Goal: Information Seeking & Learning: Check status

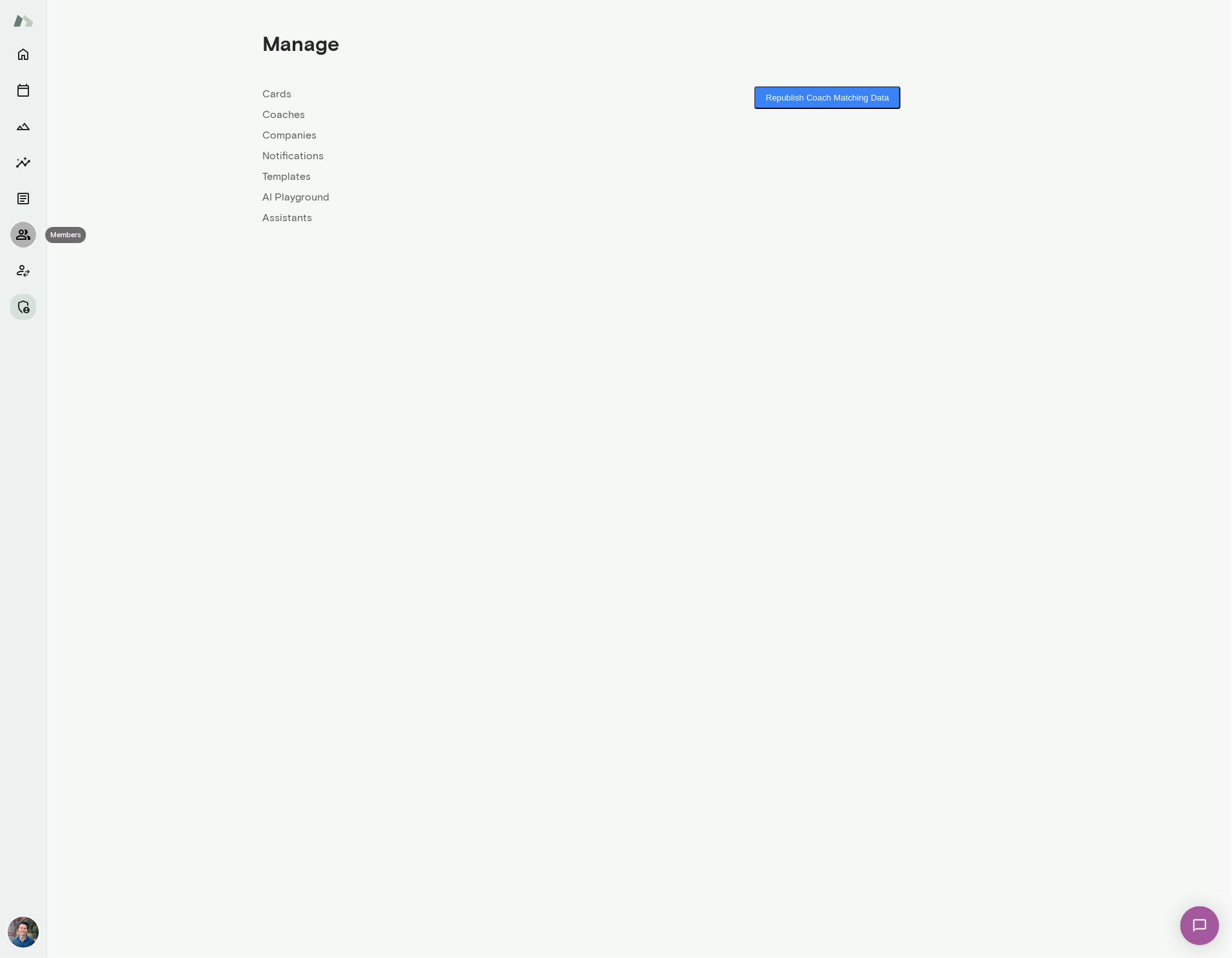
click at [27, 238] on icon "Members" at bounding box center [23, 235] width 16 height 16
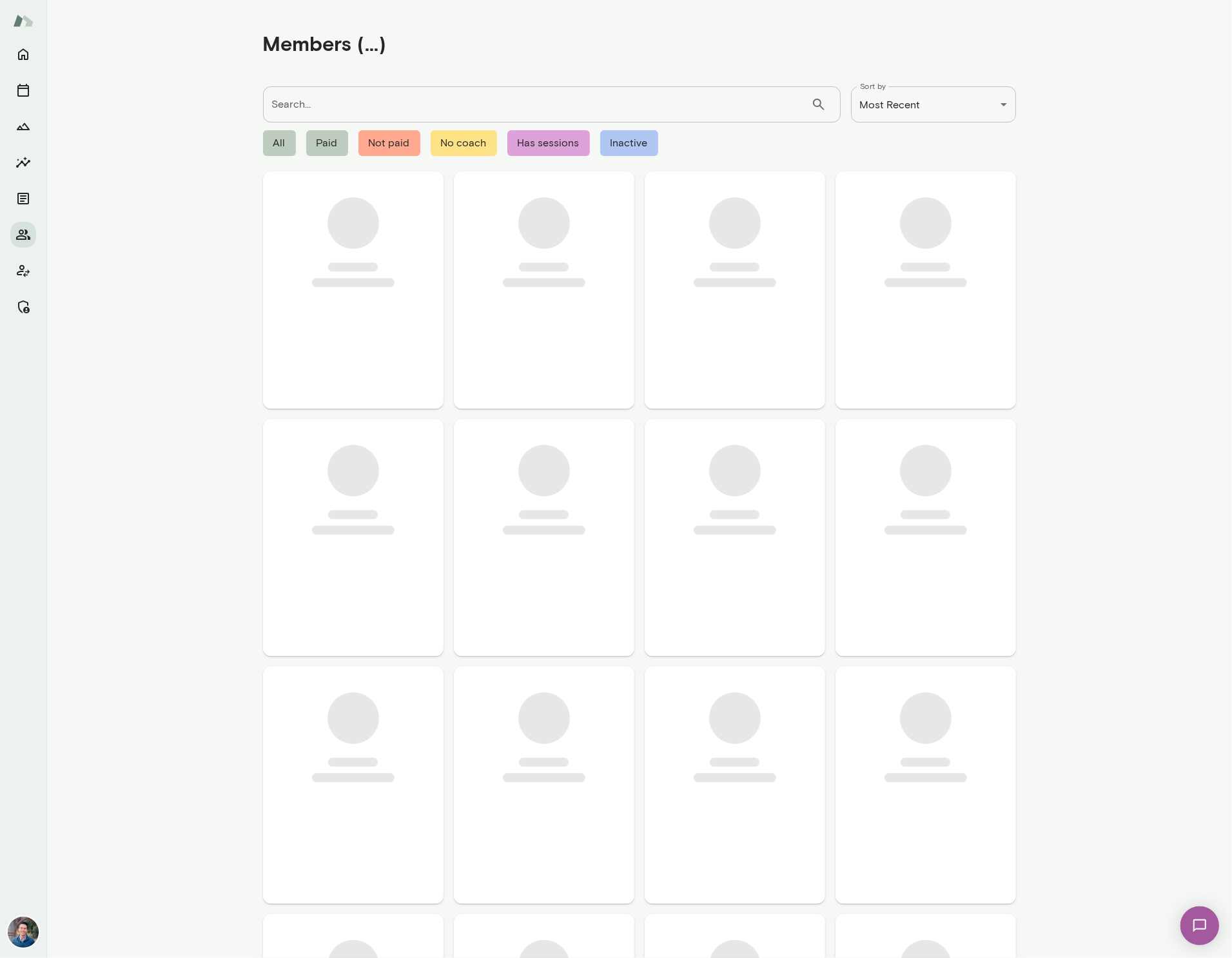
click at [368, 107] on input "Search..." at bounding box center [537, 104] width 548 height 36
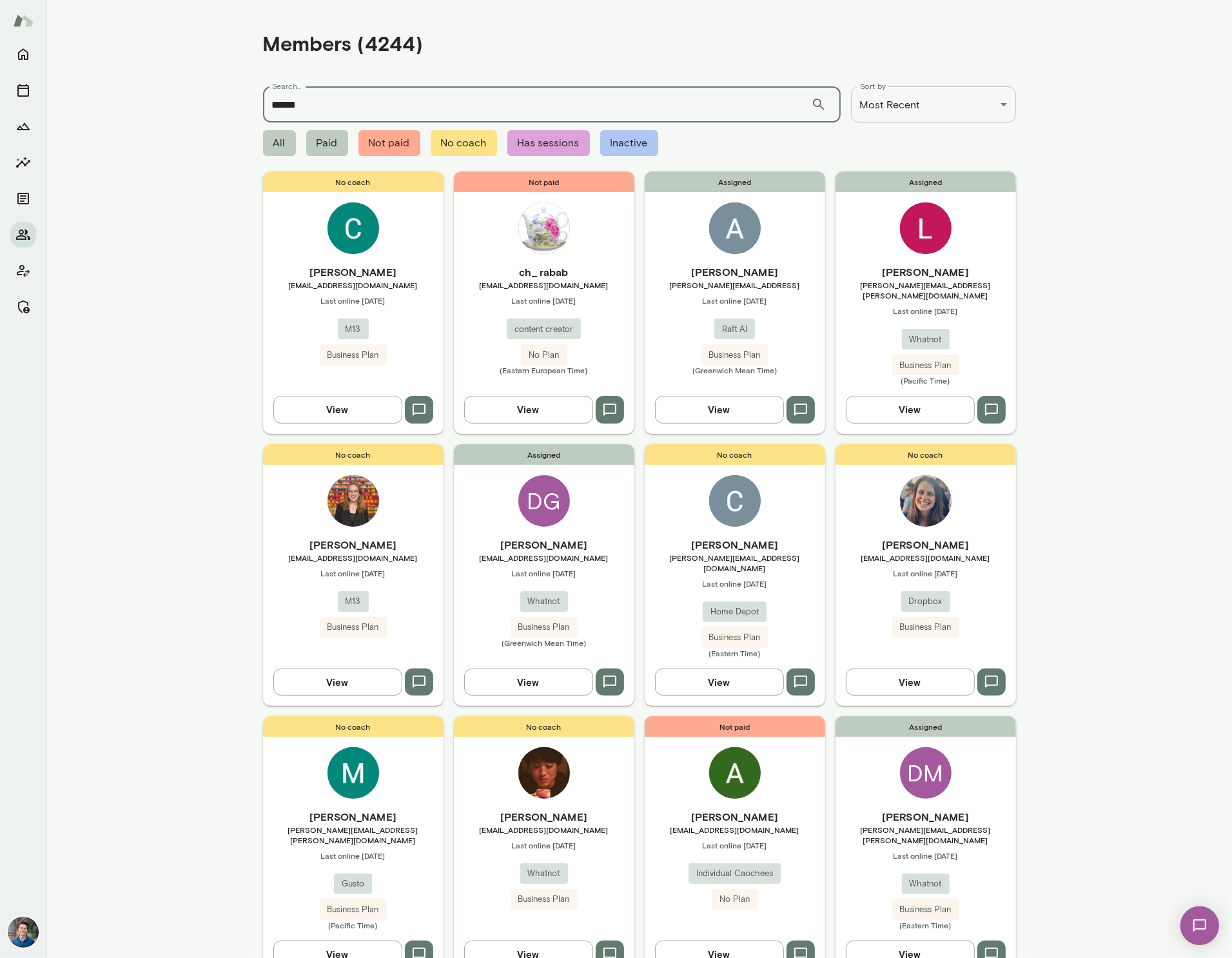
type input "******"
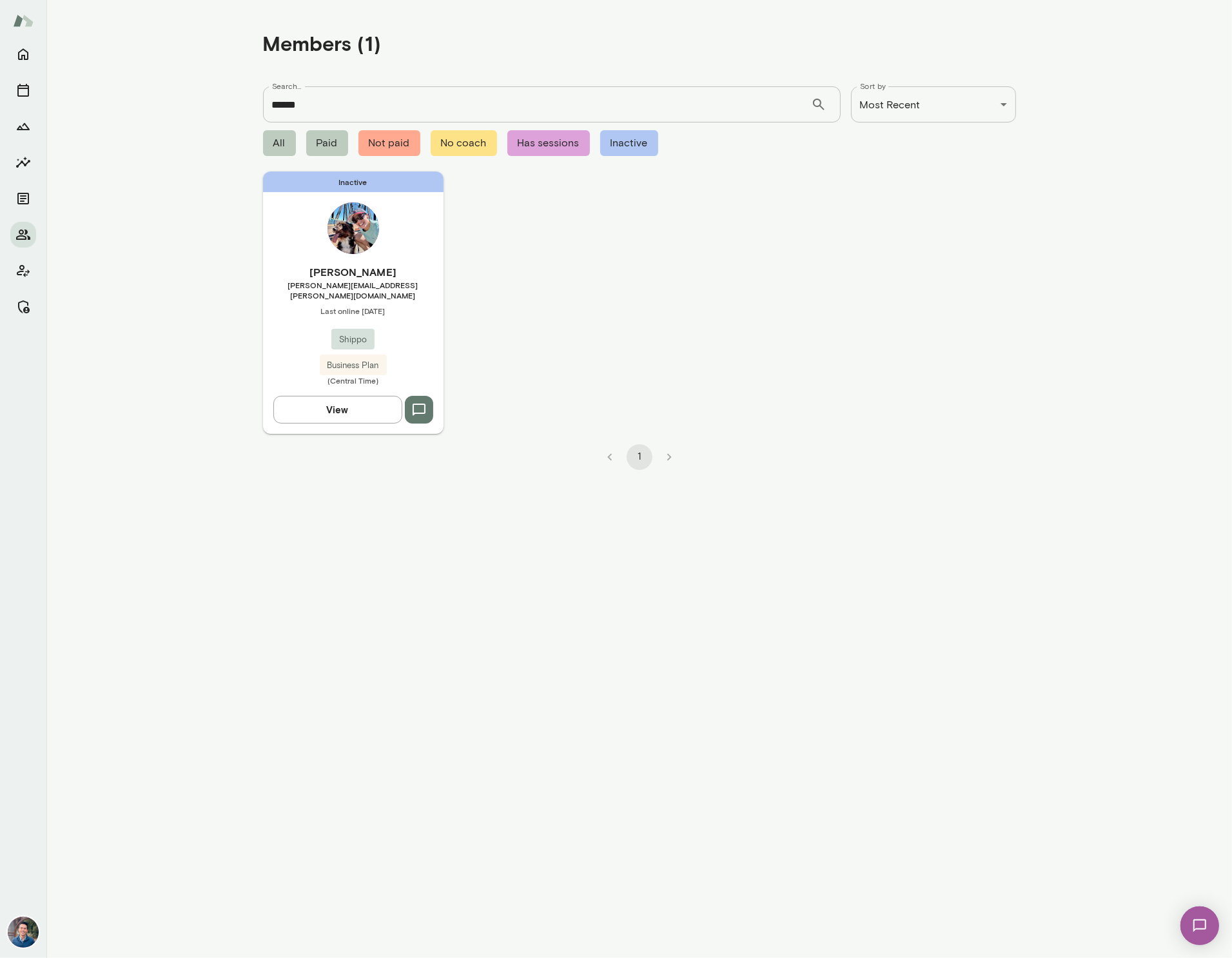
click at [408, 266] on h6 "Jess Gitner" at bounding box center [353, 271] width 180 height 16
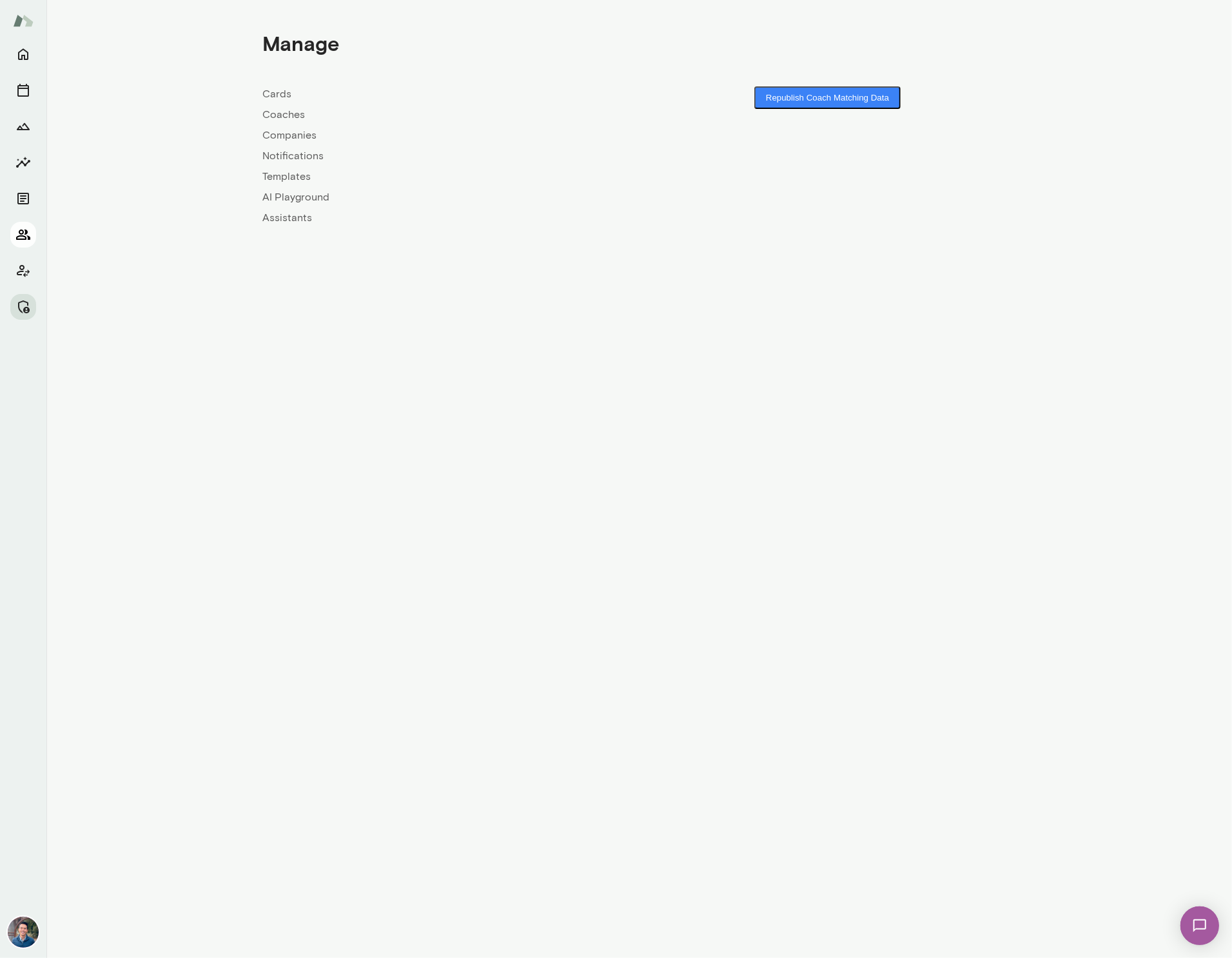
click at [24, 242] on button "Members" at bounding box center [23, 235] width 26 height 26
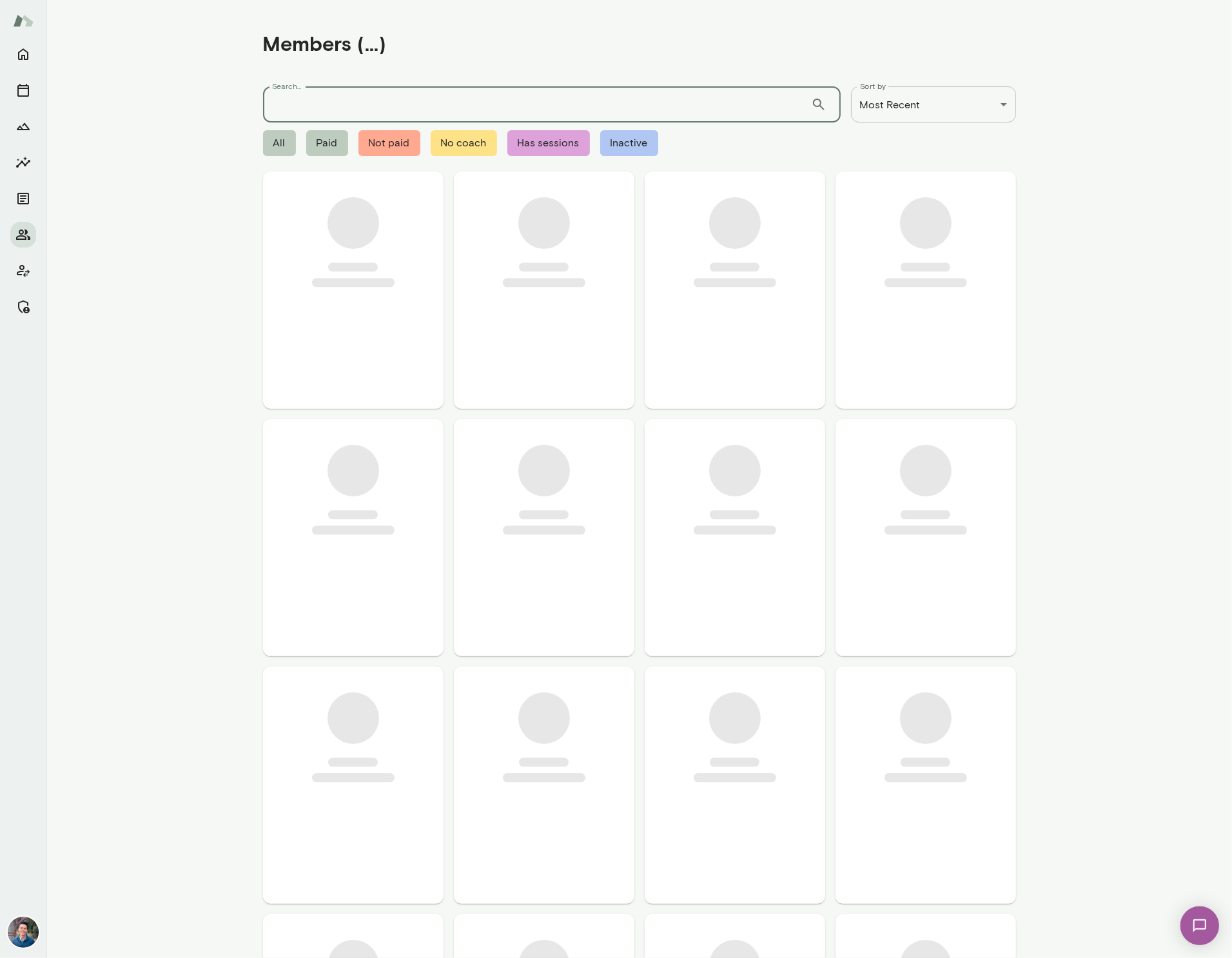
click at [406, 94] on input "Search..." at bounding box center [537, 104] width 548 height 36
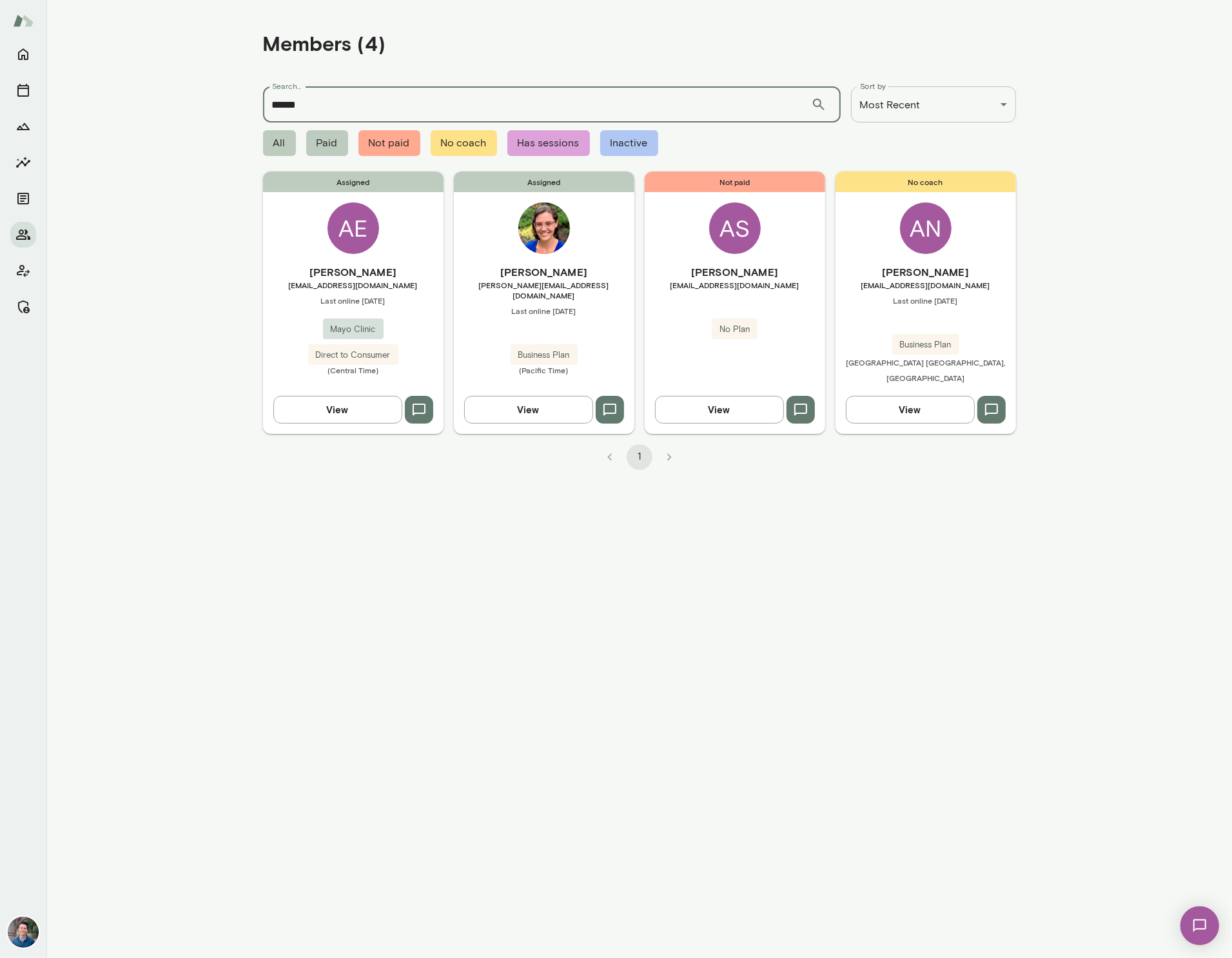
type input "*****"
drag, startPoint x: 552, startPoint y: 226, endPoint x: 546, endPoint y: 231, distance: 7.8
click at [552, 226] on img at bounding box center [545, 228] width 52 height 52
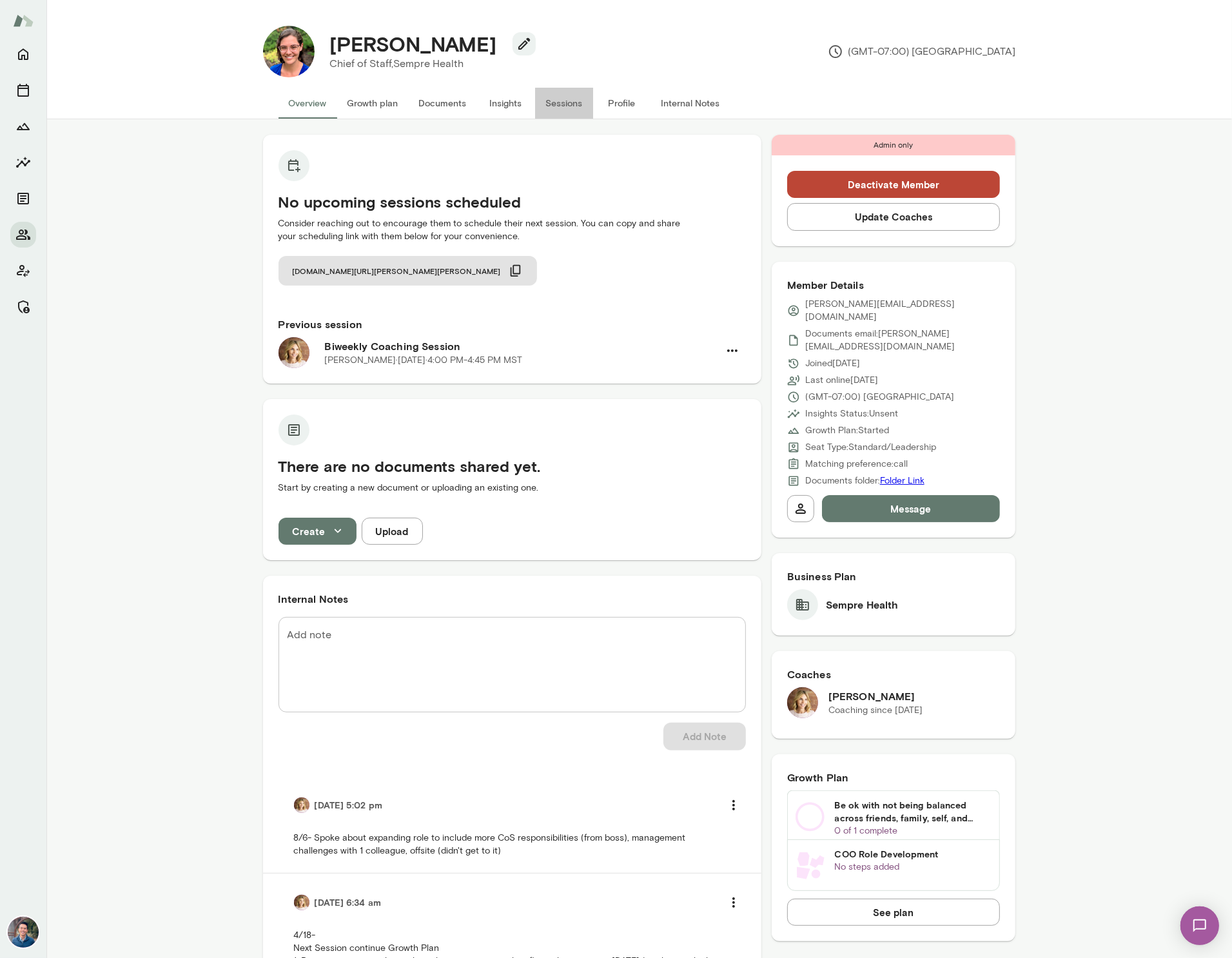
click at [575, 101] on button "Sessions" at bounding box center [564, 103] width 58 height 31
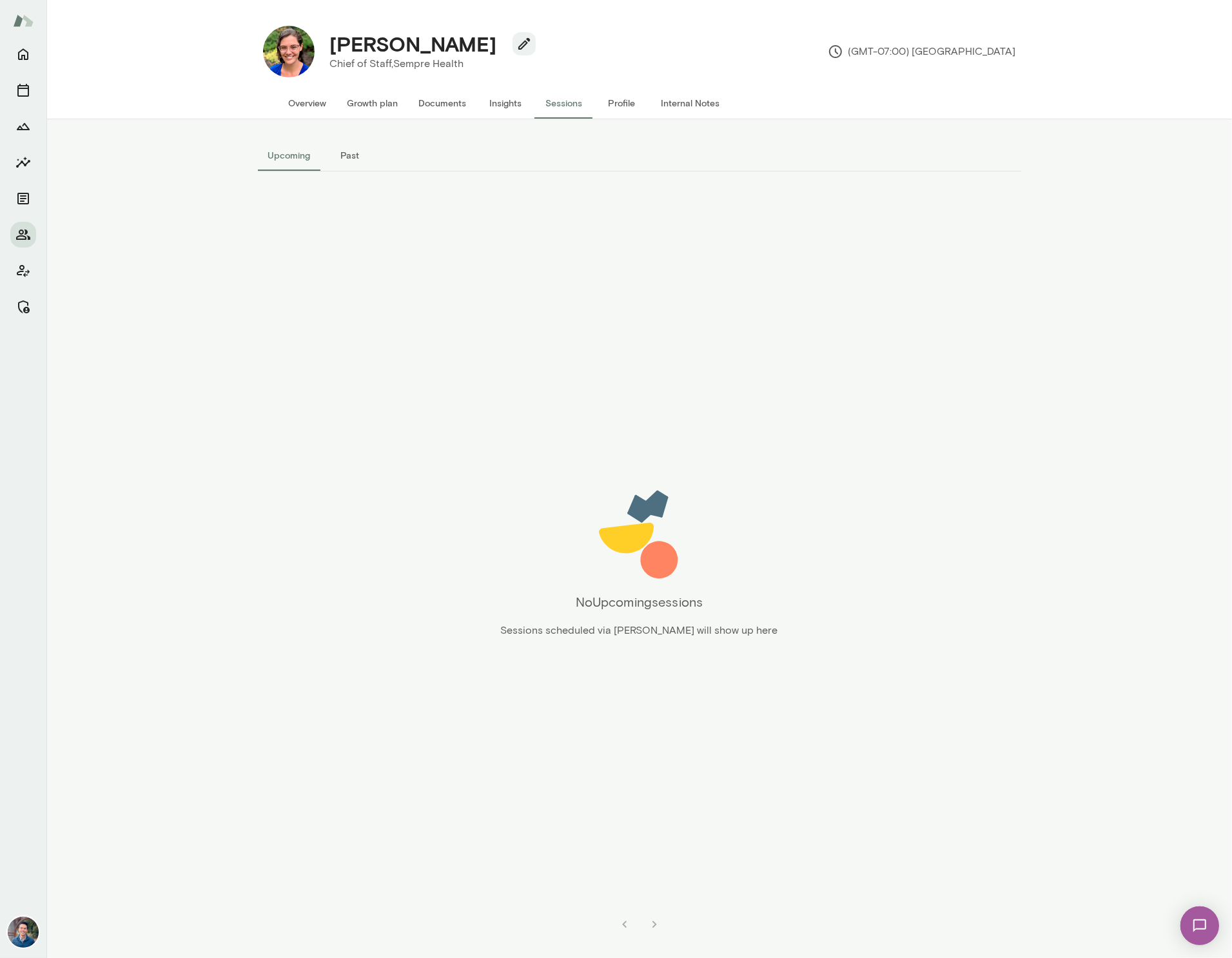
click at [356, 160] on button "Past" at bounding box center [349, 155] width 58 height 31
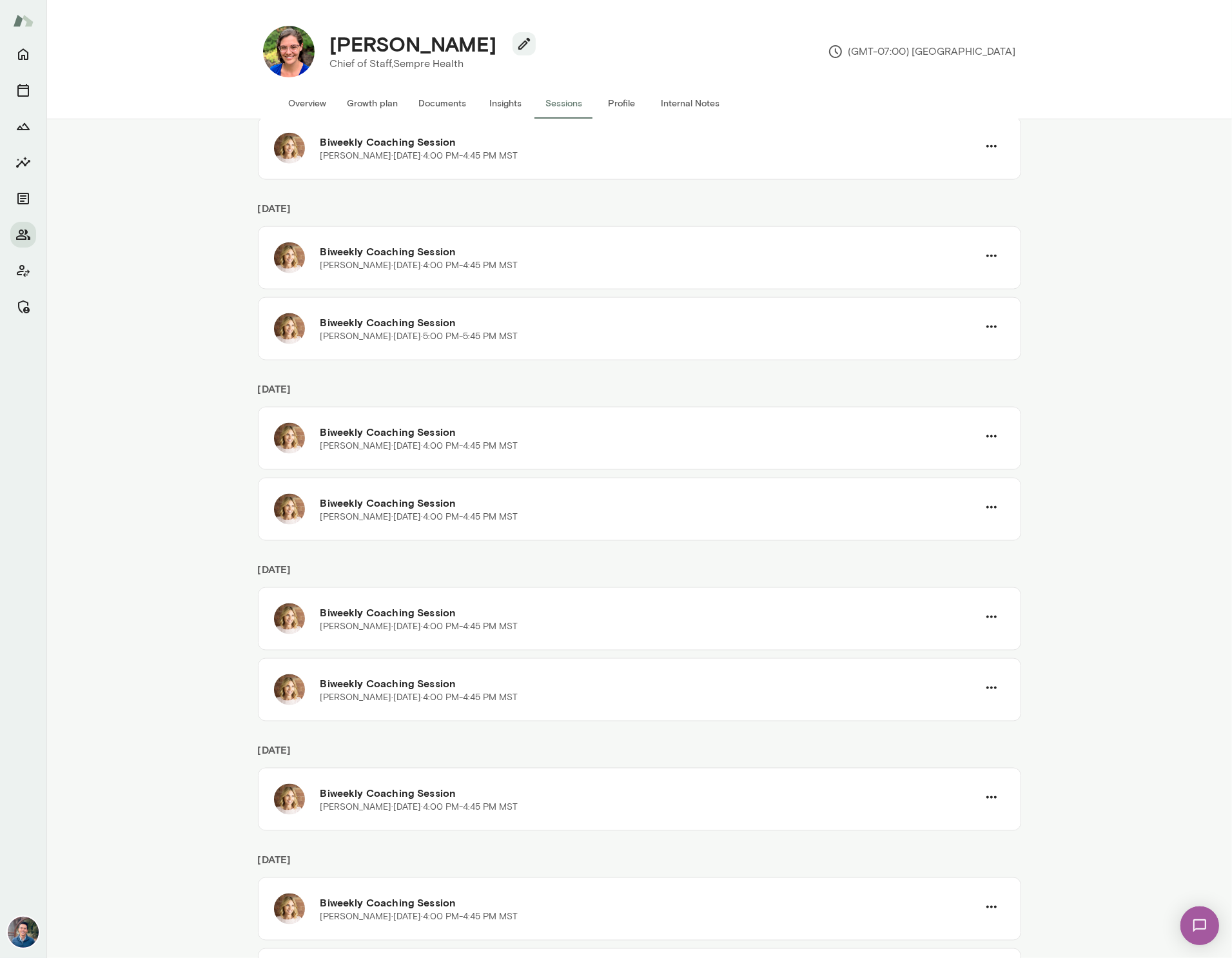
scroll to position [1939, 0]
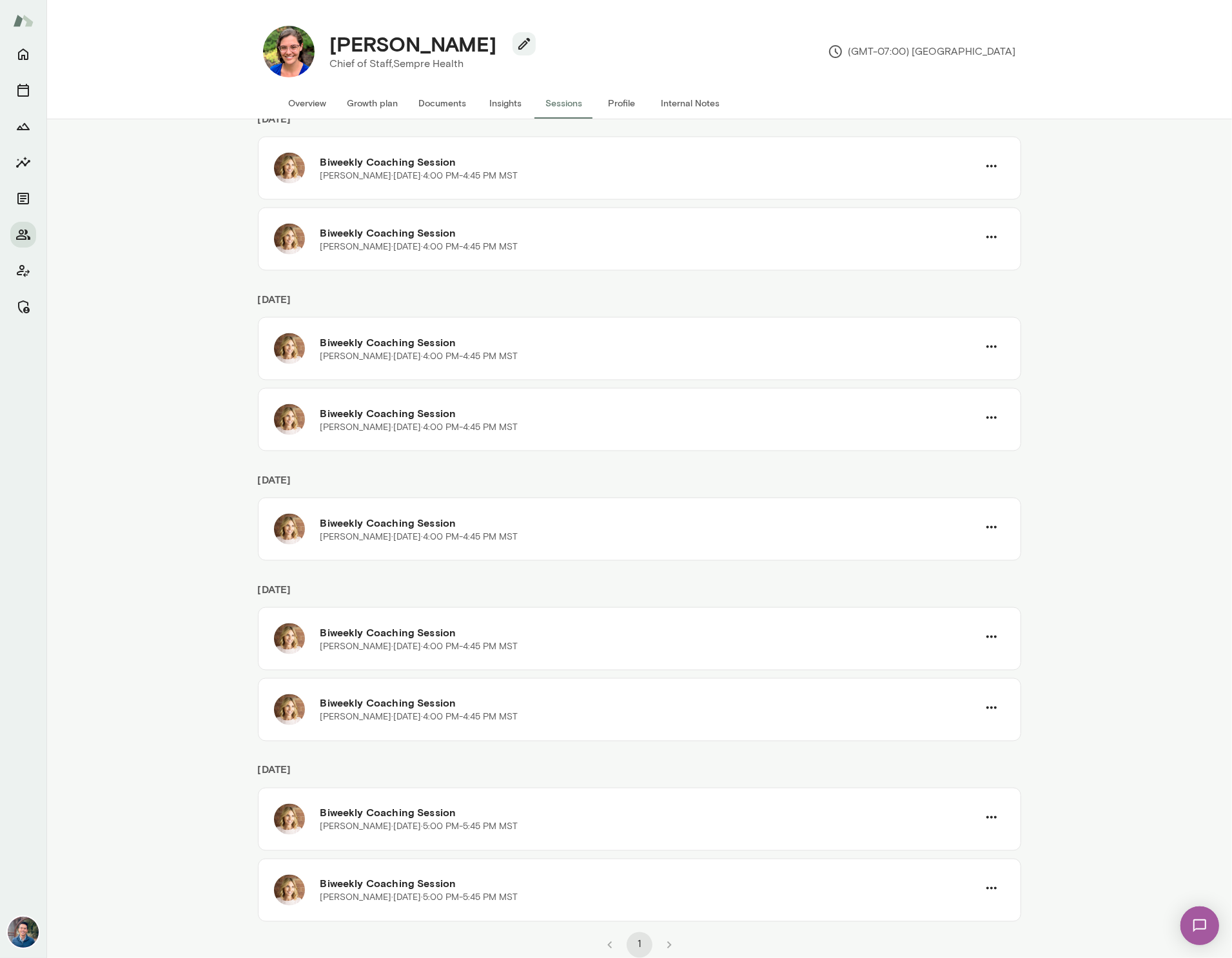
click at [662, 946] on li "pagination navigation" at bounding box center [669, 945] width 30 height 26
click at [669, 946] on li "pagination navigation" at bounding box center [669, 945] width 30 height 26
click at [621, 854] on div "Biweekly Coaching Session [PERSON_NAME][DATE] · 5:00 PM-5:45 PM MST Biweekly Co…" at bounding box center [640, 854] width 763 height 134
click at [332, 775] on h6 "[DATE]" at bounding box center [640, 774] width 763 height 26
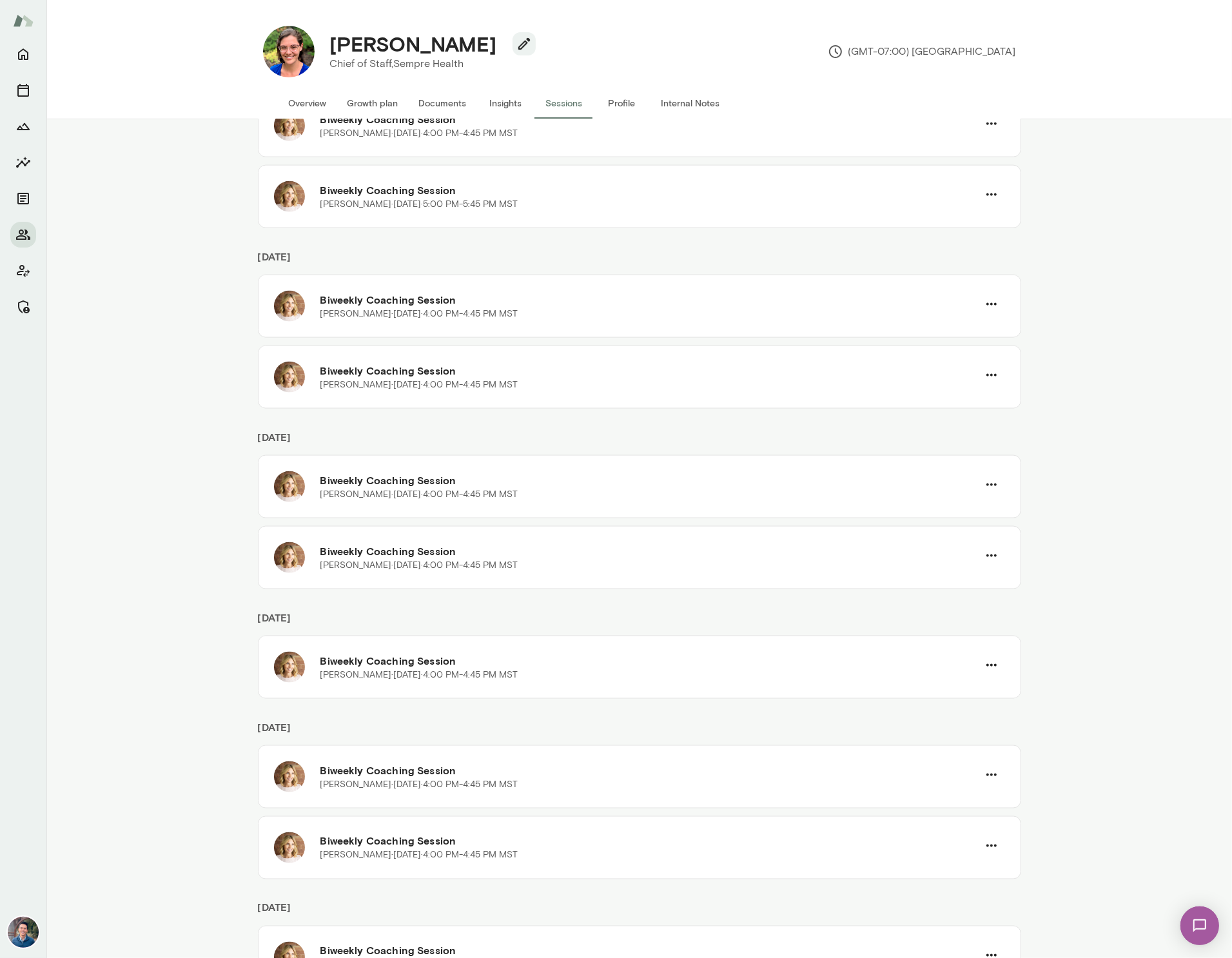
scroll to position [1791, 0]
